Goal: Information Seeking & Learning: Understand process/instructions

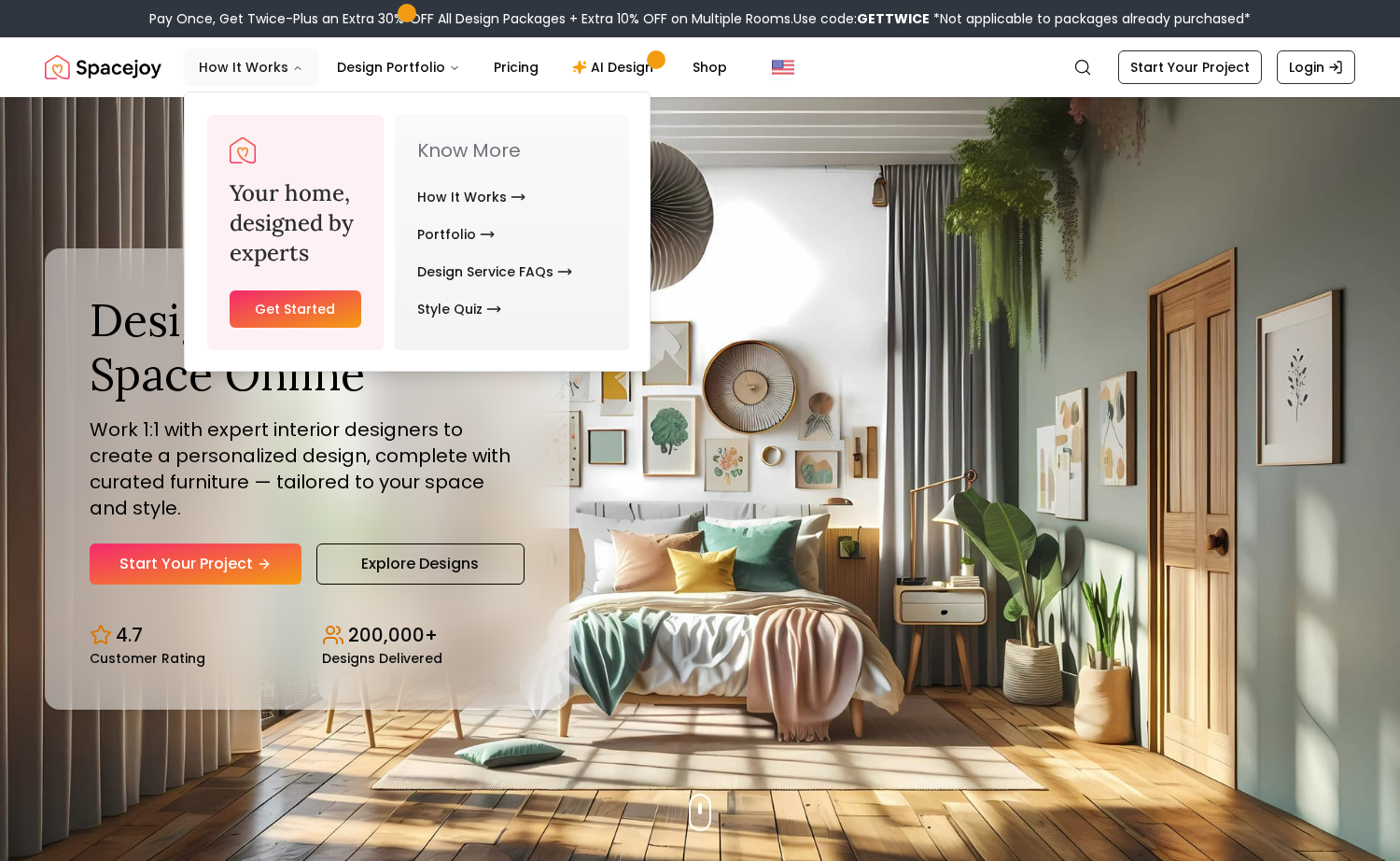
click at [233, 71] on button "How It Works" at bounding box center [251, 67] width 135 height 38
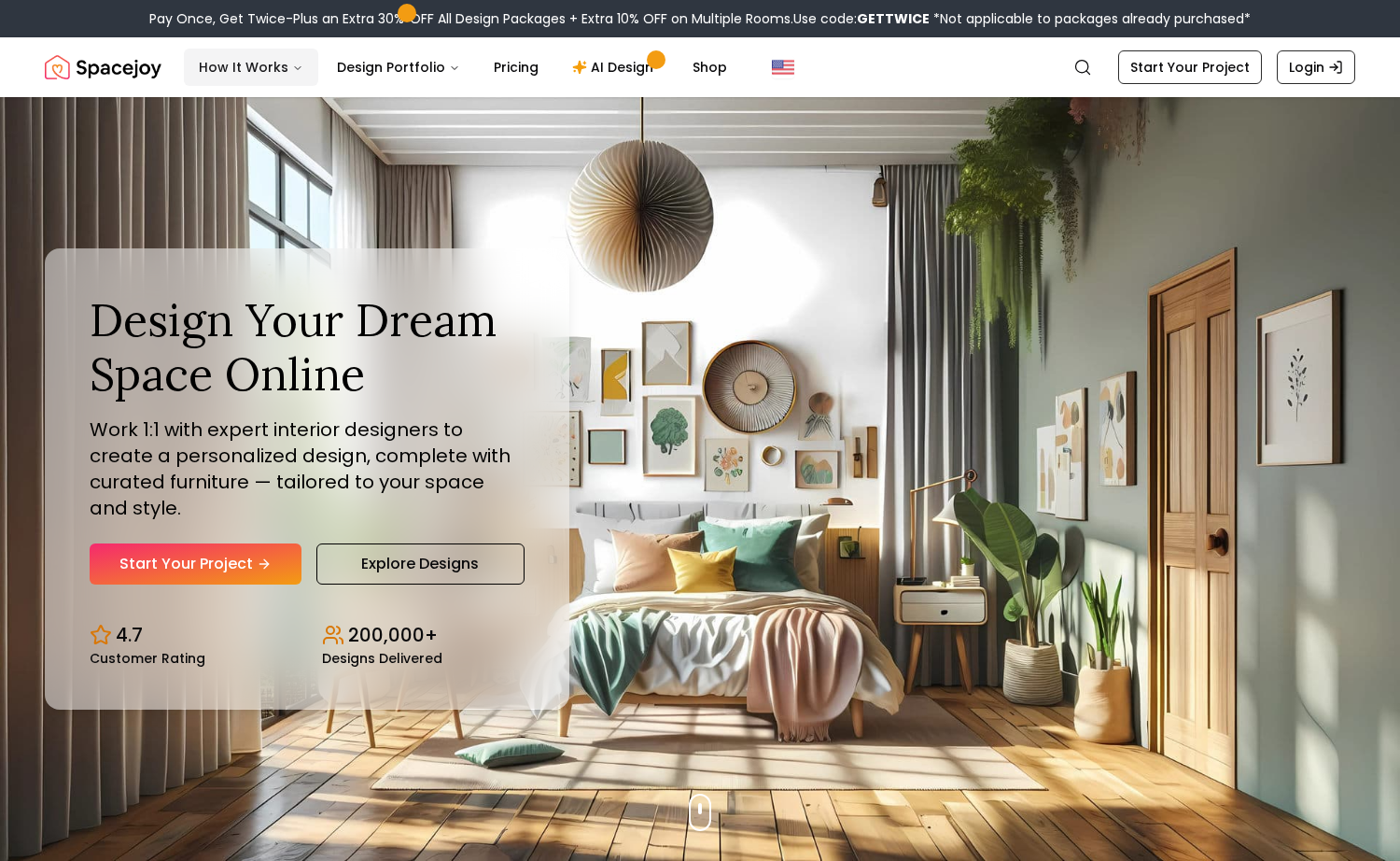
click at [285, 75] on button "How It Works" at bounding box center [251, 67] width 135 height 38
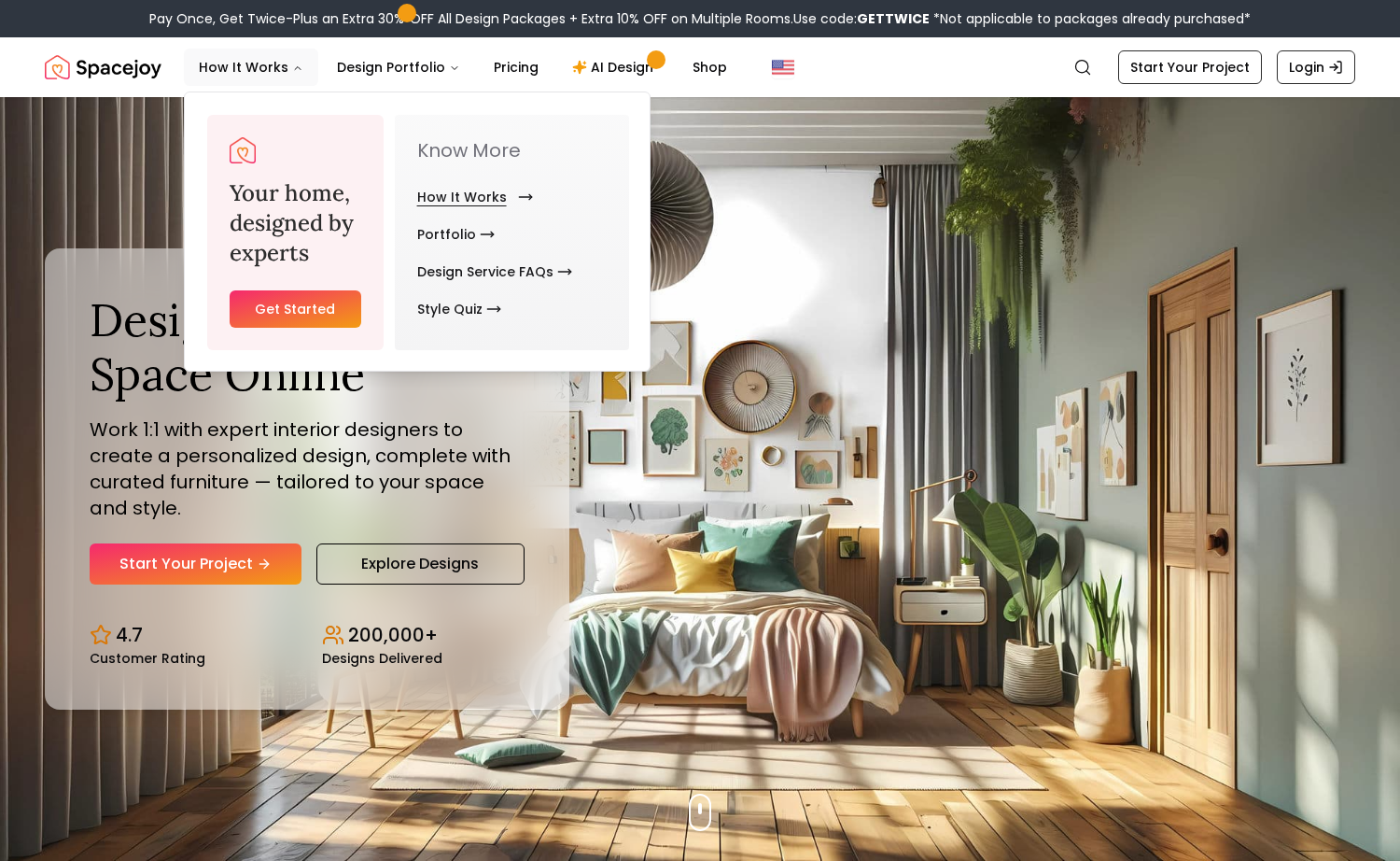
click at [482, 206] on link "How It Works" at bounding box center [471, 197] width 108 height 38
